Goal: Task Accomplishment & Management: Use online tool/utility

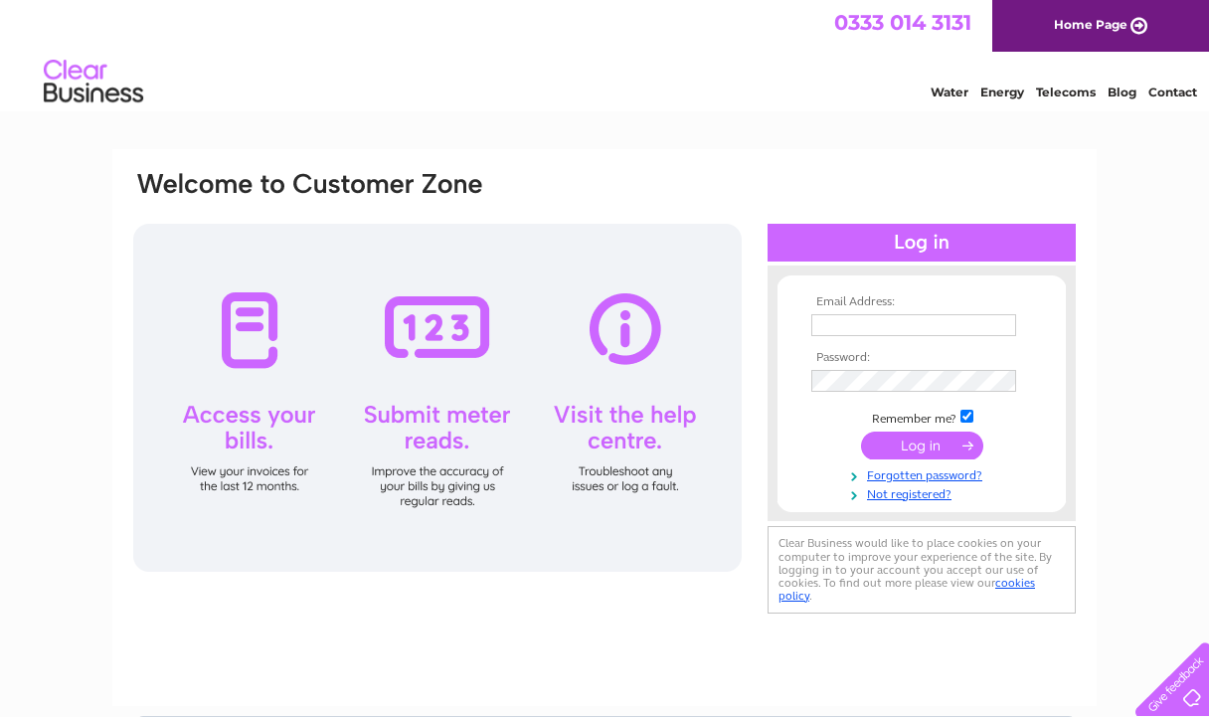
type input "limitedaello@gmail.com"
click at [906, 447] on input "submit" at bounding box center [922, 445] width 122 height 28
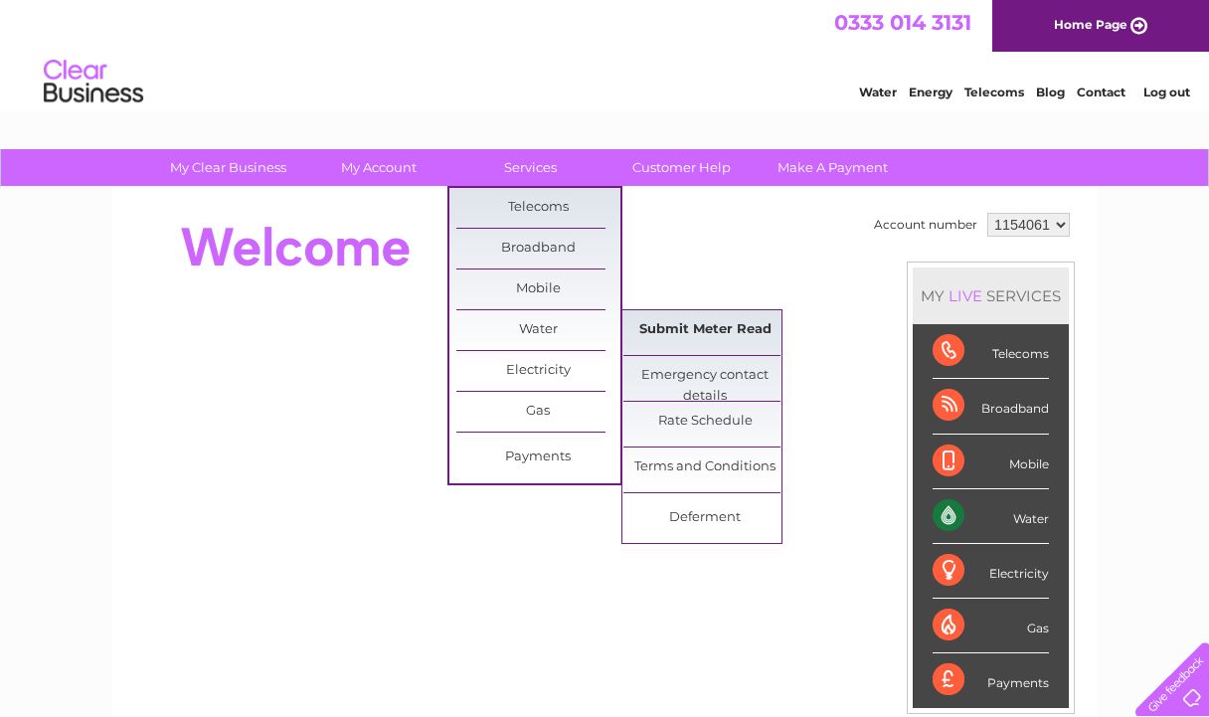
click at [676, 335] on link "Submit Meter Read" at bounding box center [705, 330] width 164 height 40
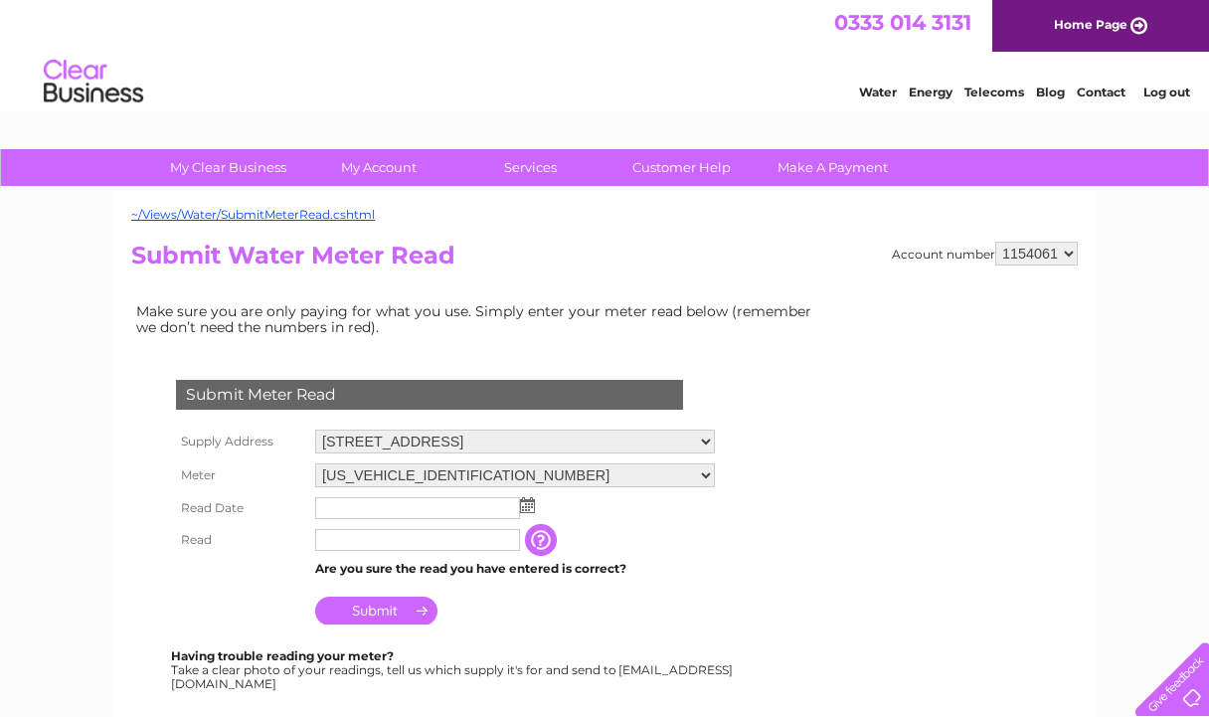
click at [525, 505] on img at bounding box center [527, 505] width 15 height 16
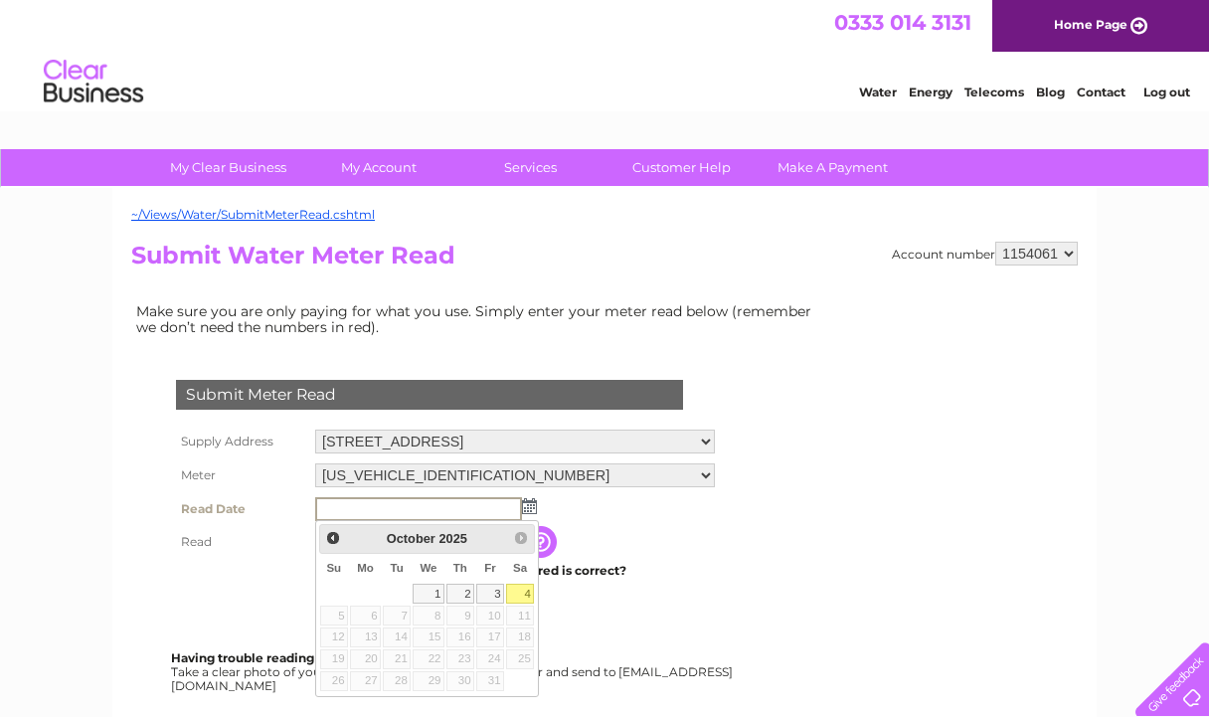
click at [515, 598] on link "4" at bounding box center [520, 593] width 28 height 20
type input "2025/10/04"
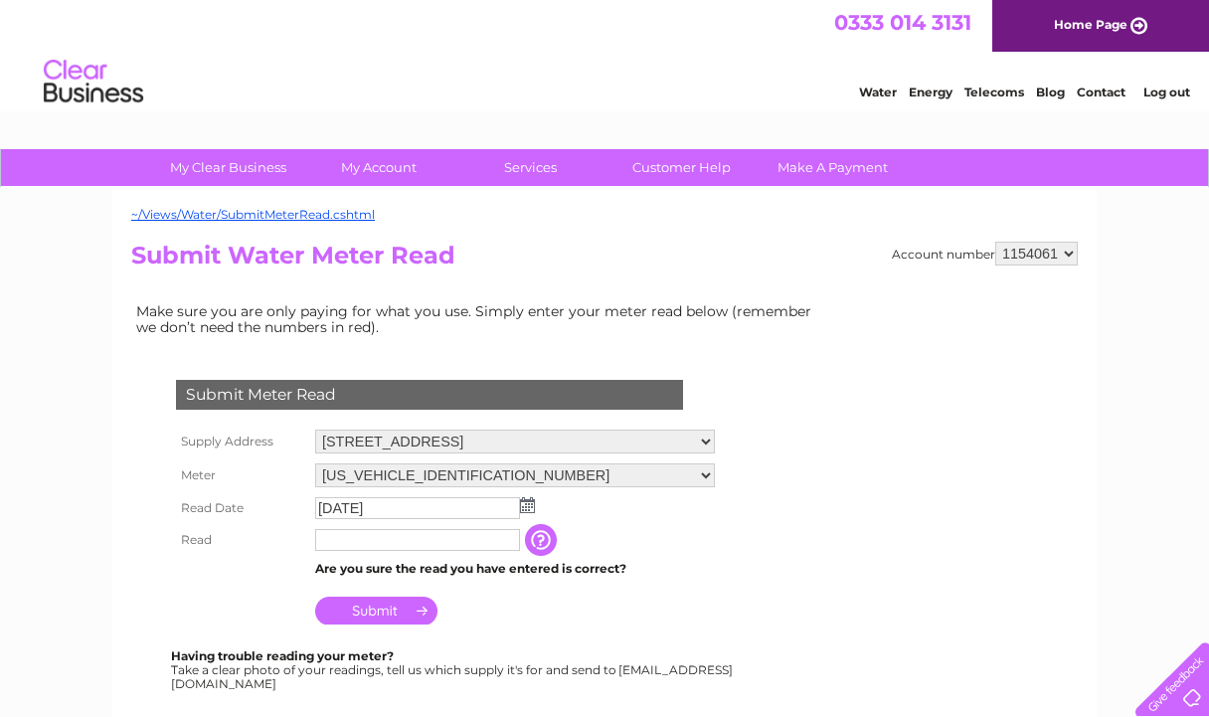
click at [402, 542] on input "text" at bounding box center [417, 540] width 205 height 22
click at [386, 553] on input "text" at bounding box center [418, 541] width 207 height 24
type input "65"
click at [380, 549] on input "65" at bounding box center [418, 541] width 207 height 24
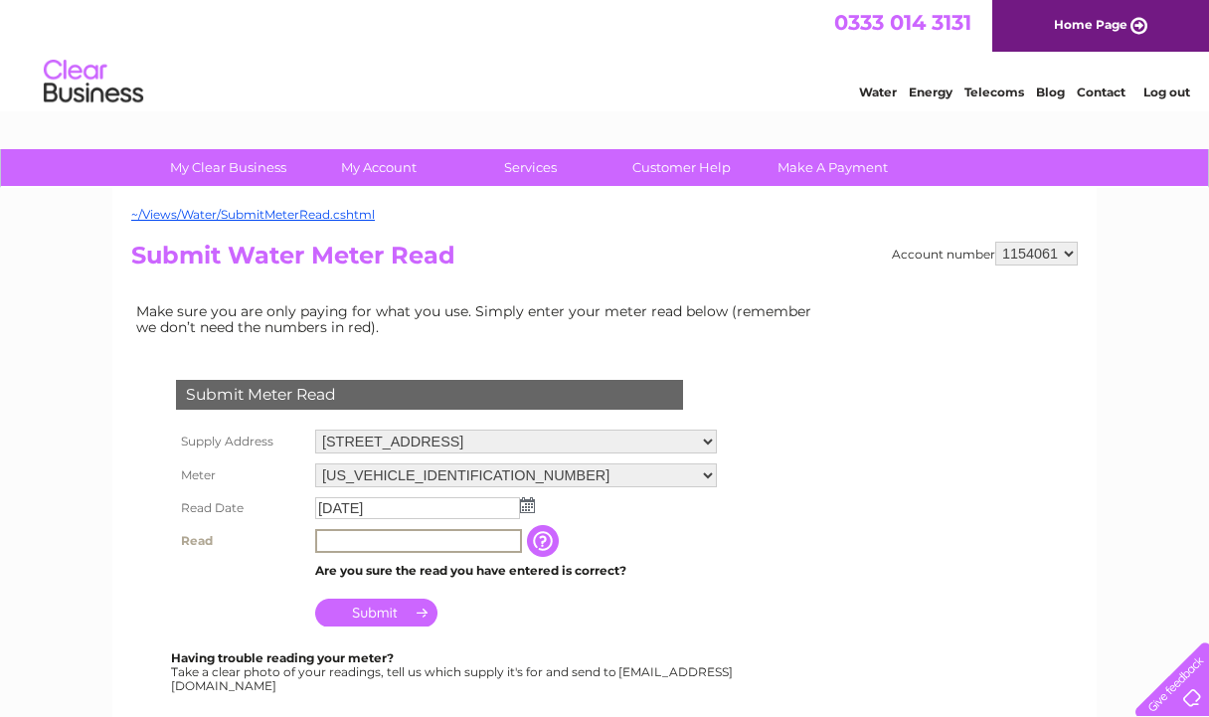
click at [385, 544] on input "text" at bounding box center [418, 541] width 207 height 24
click at [383, 547] on input "00064" at bounding box center [418, 541] width 207 height 24
type input "00065"
click at [380, 618] on input "Submit" at bounding box center [376, 612] width 122 height 28
